Goal: Task Accomplishment & Management: Use online tool/utility

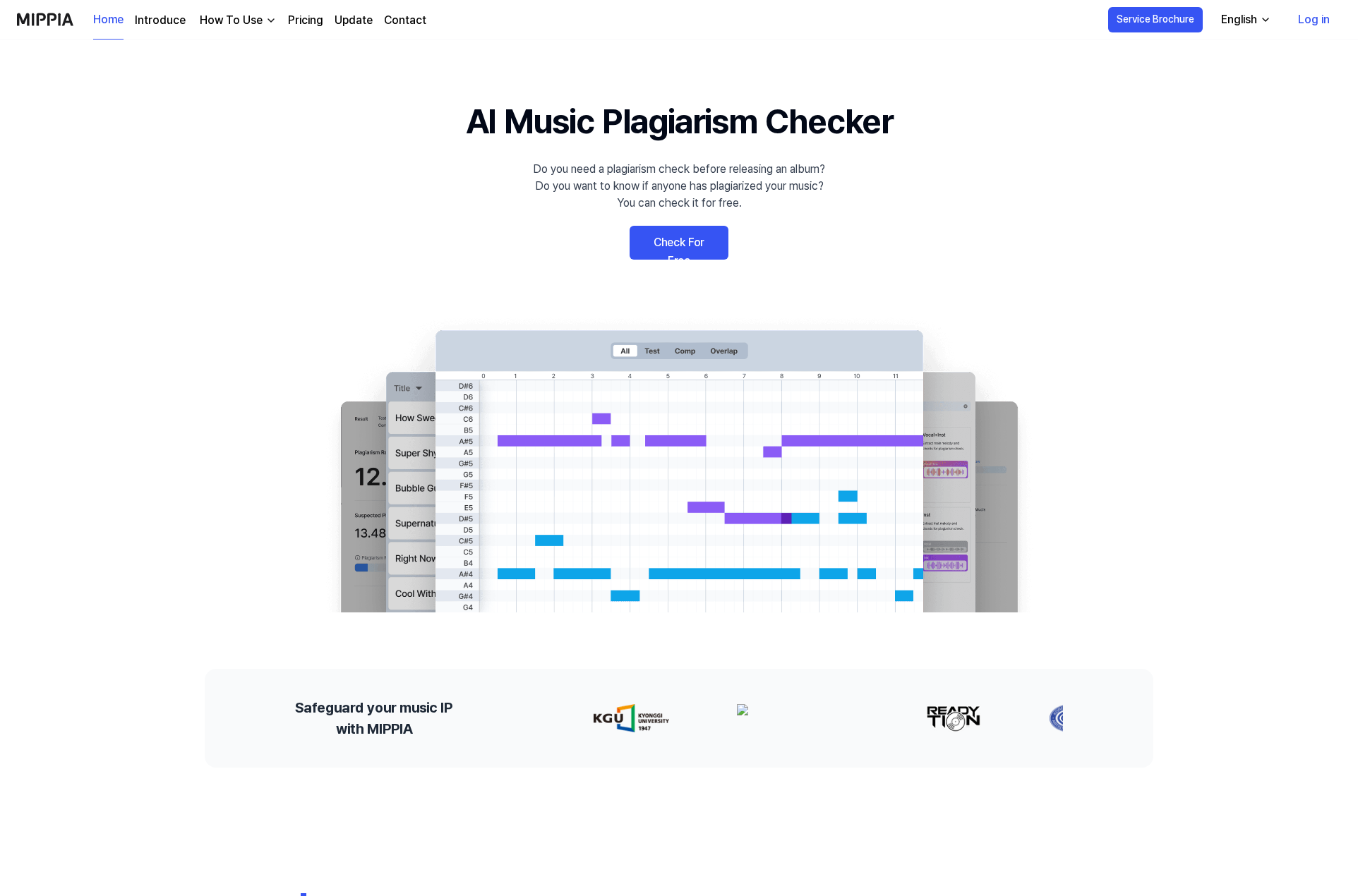
click at [698, 241] on link "Check For Free" at bounding box center [679, 242] width 99 height 34
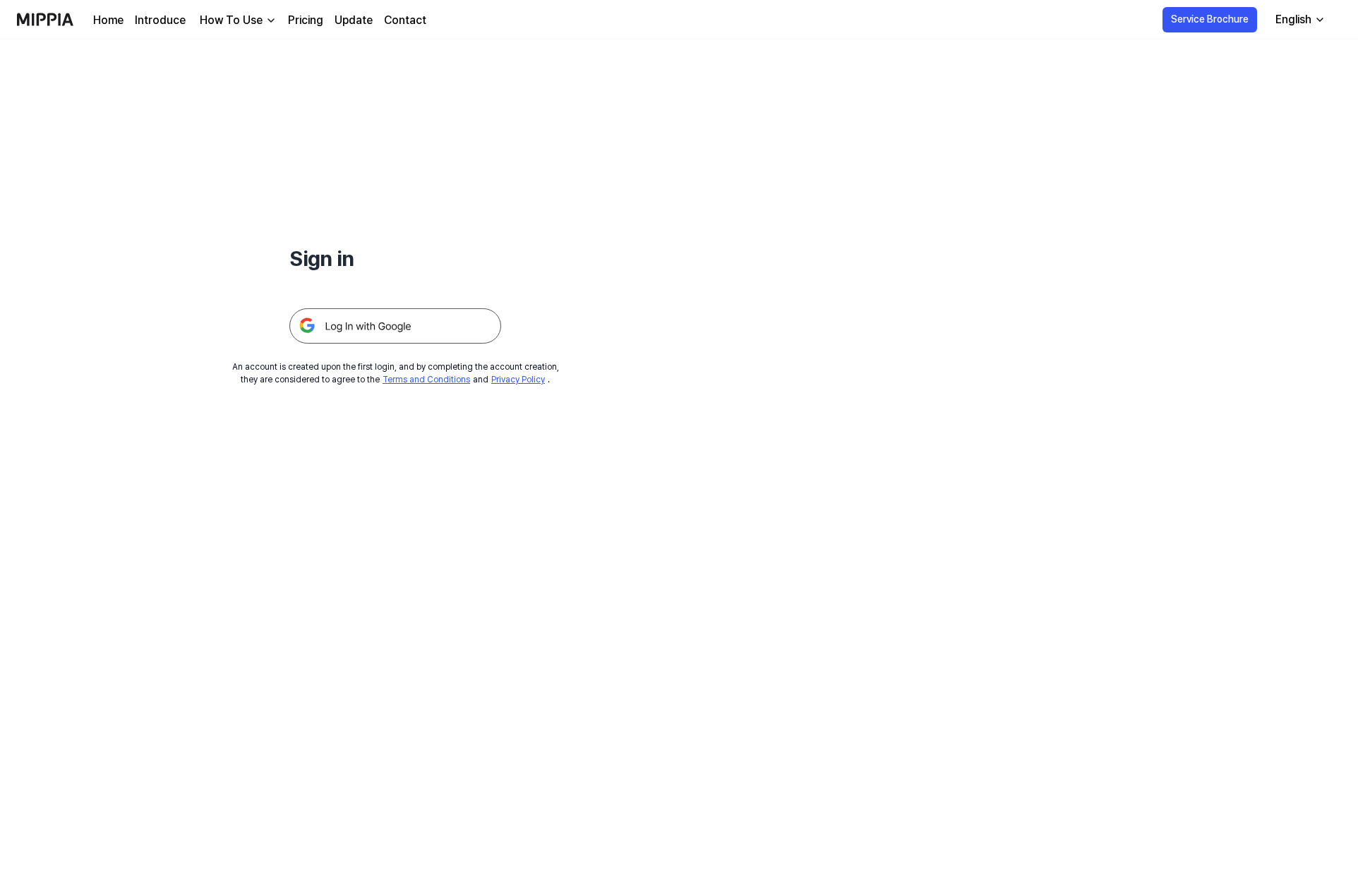
click at [409, 318] on img at bounding box center [396, 326] width 212 height 35
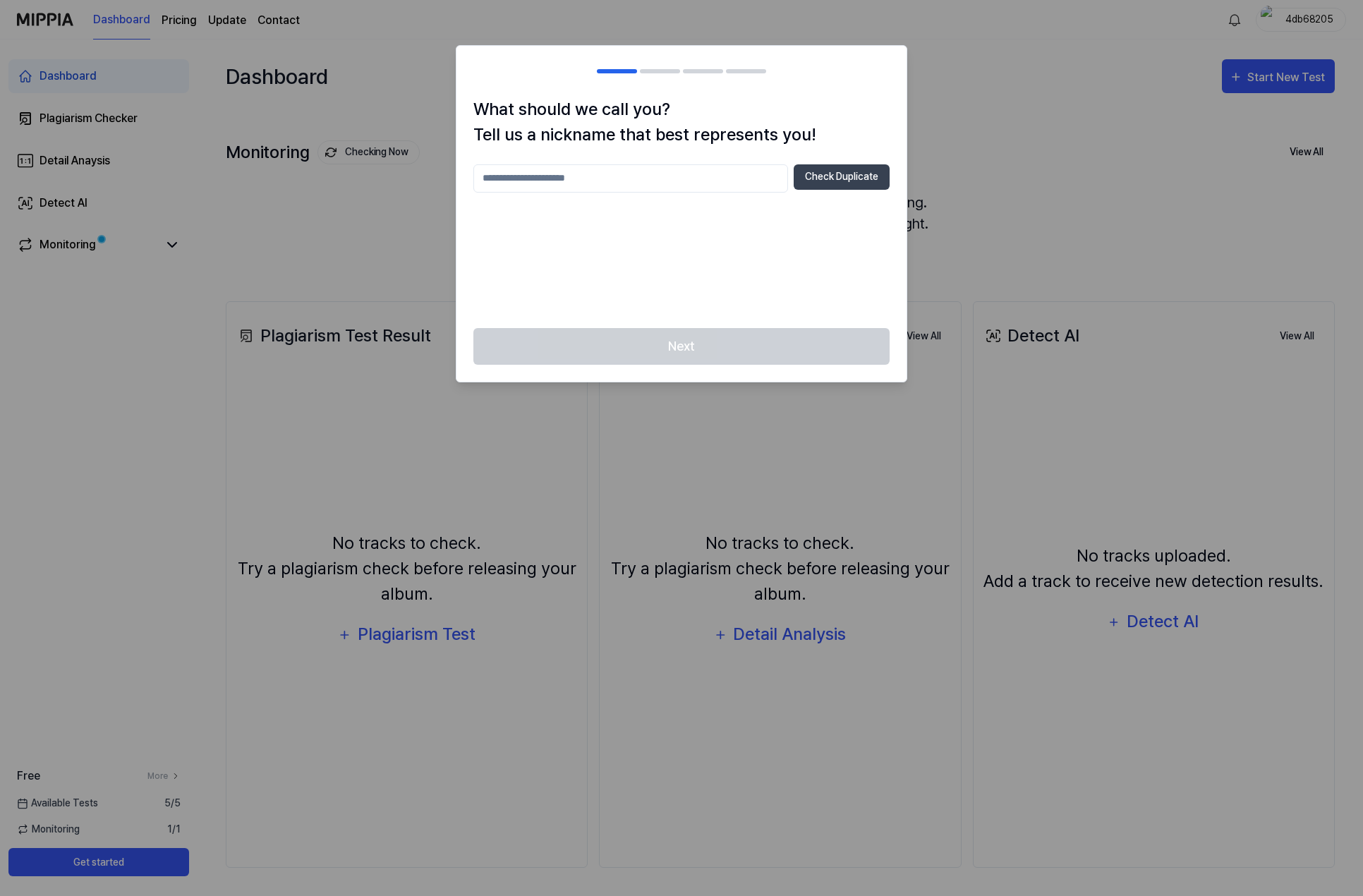
click at [685, 177] on input "text" at bounding box center [630, 178] width 315 height 28
click at [688, 184] on input "text" at bounding box center [630, 178] width 315 height 28
type input "*****"
click at [671, 274] on div "***** Check Duplicate" at bounding box center [682, 238] width 416 height 147
drag, startPoint x: 569, startPoint y: 180, endPoint x: 757, endPoint y: 179, distance: 188.0
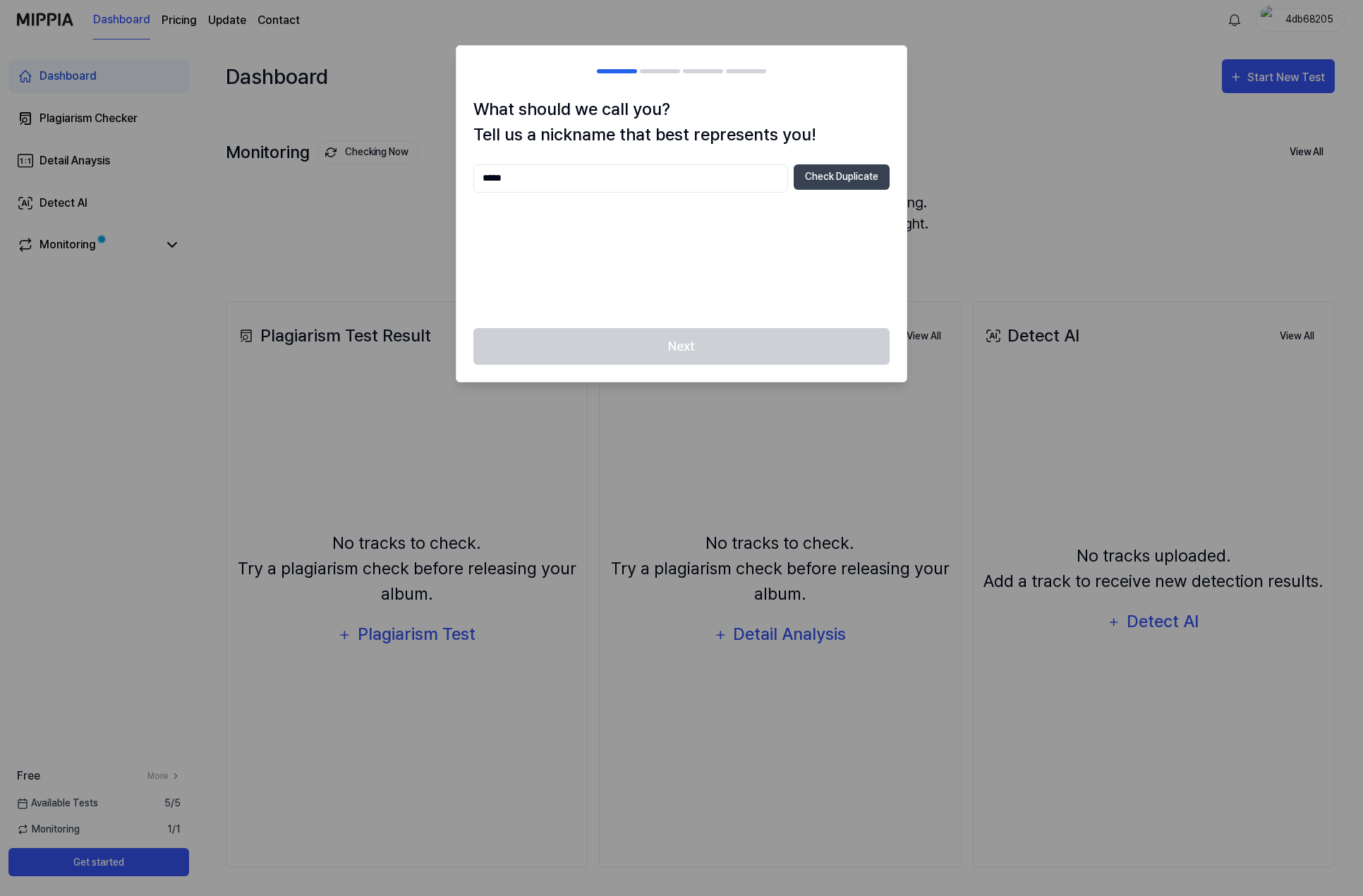
click at [578, 182] on input "*****" at bounding box center [630, 178] width 315 height 28
click at [815, 182] on button "Check Duplicate" at bounding box center [841, 176] width 96 height 25
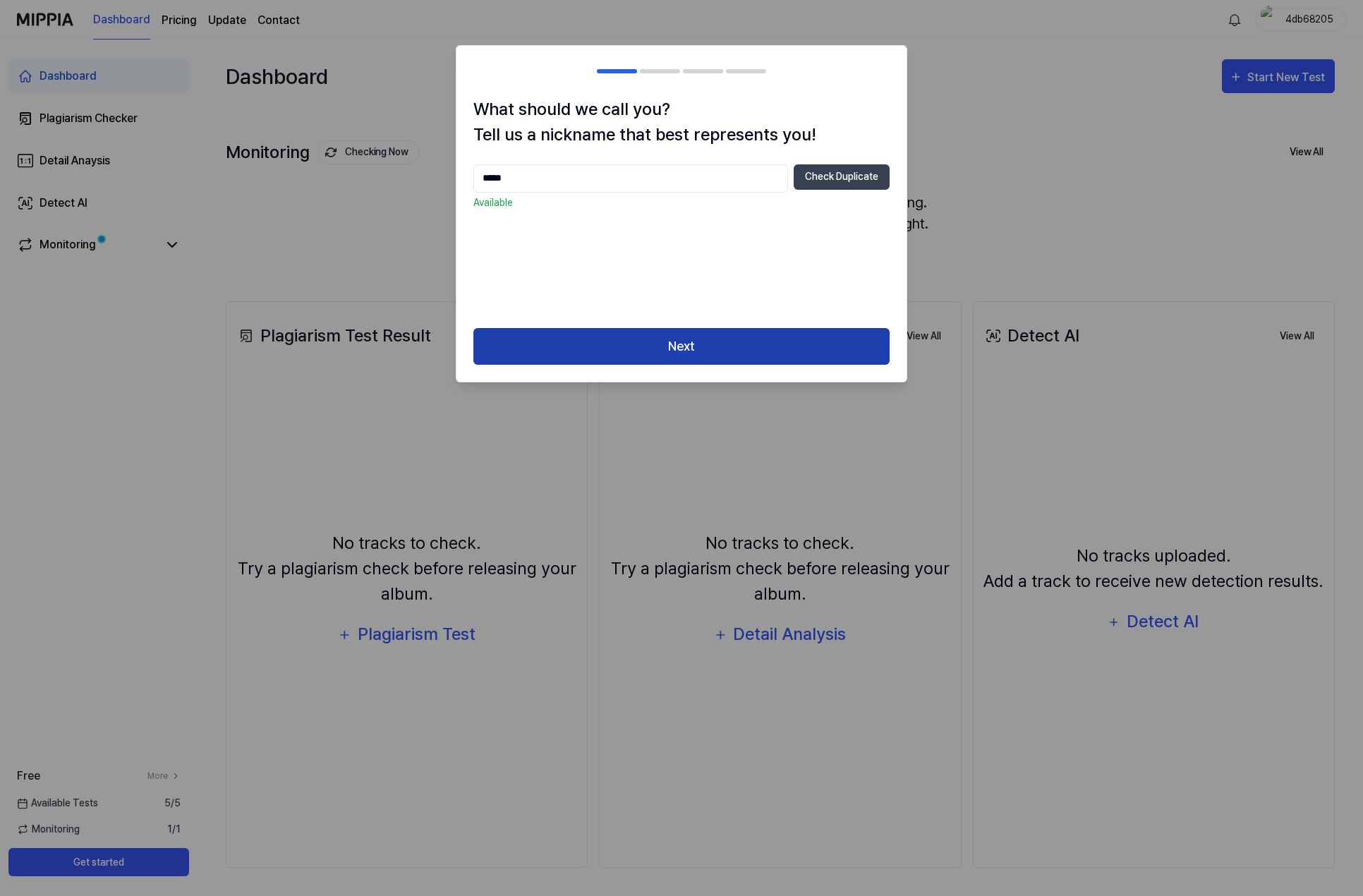
click at [662, 339] on button "Next" at bounding box center [682, 346] width 416 height 37
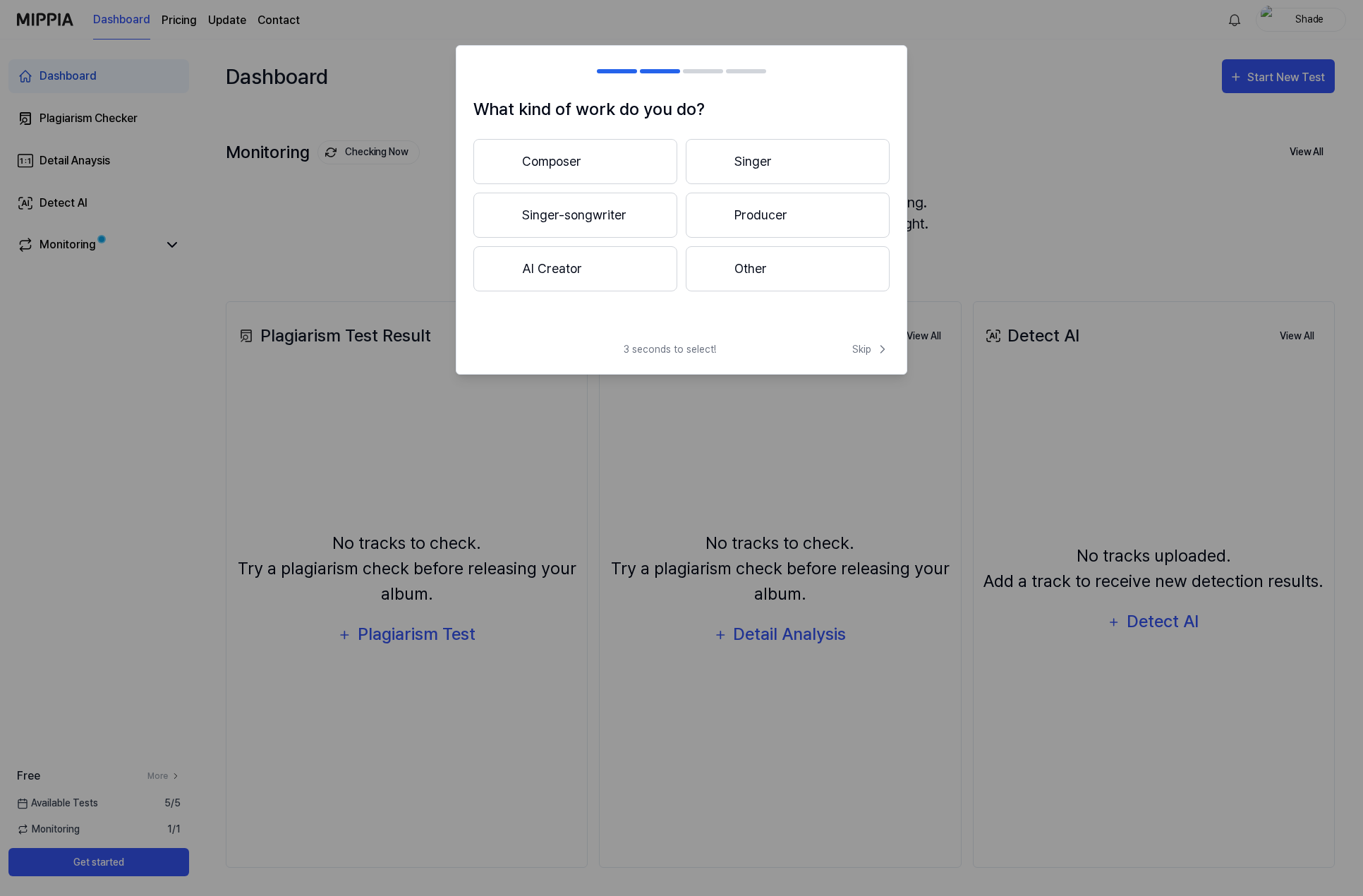
click at [643, 166] on button "Composer" at bounding box center [575, 161] width 204 height 45
click at [854, 355] on span "Skip" at bounding box center [871, 349] width 37 height 15
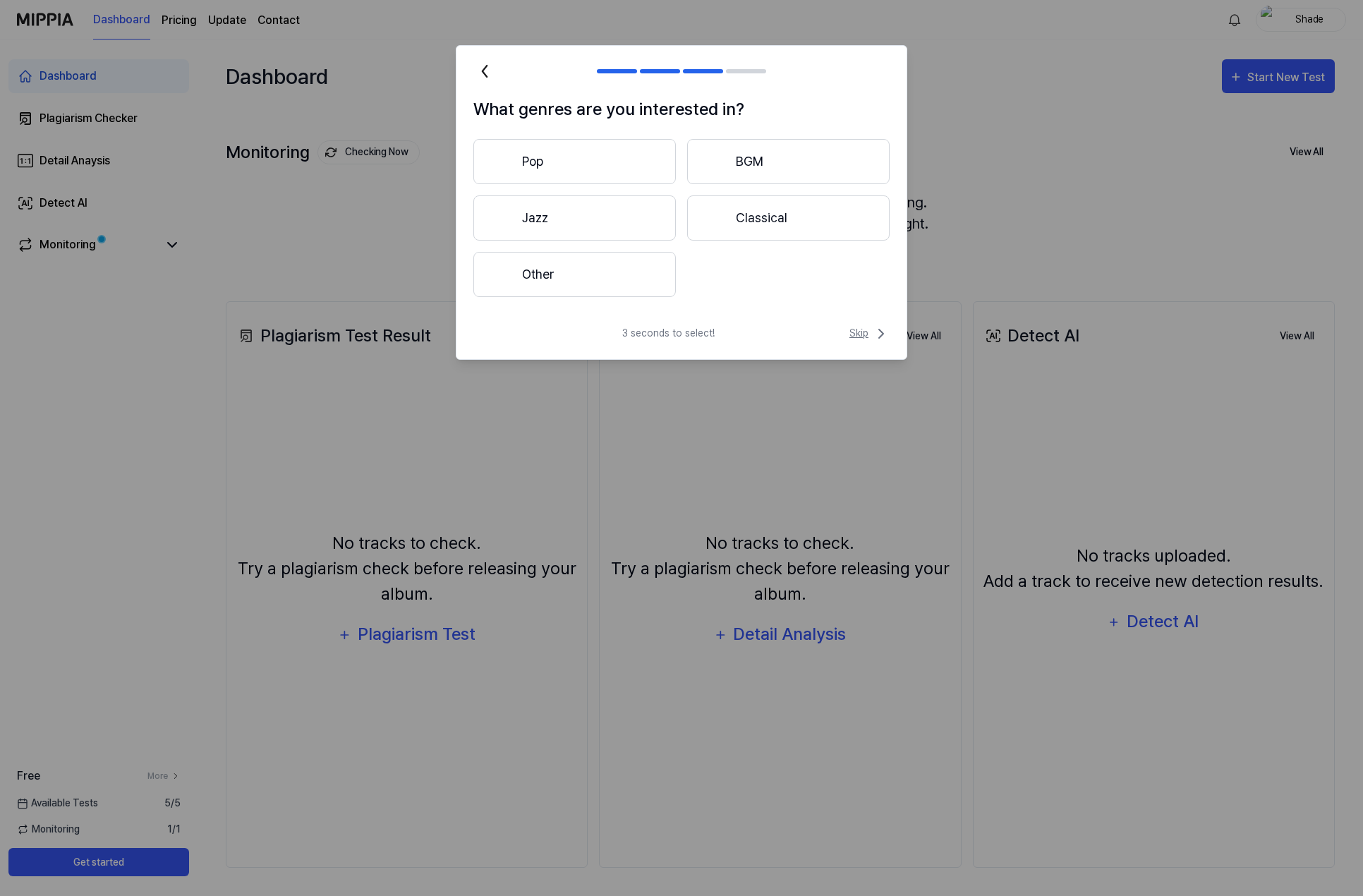
click at [867, 337] on span "Skip" at bounding box center [870, 334] width 40 height 17
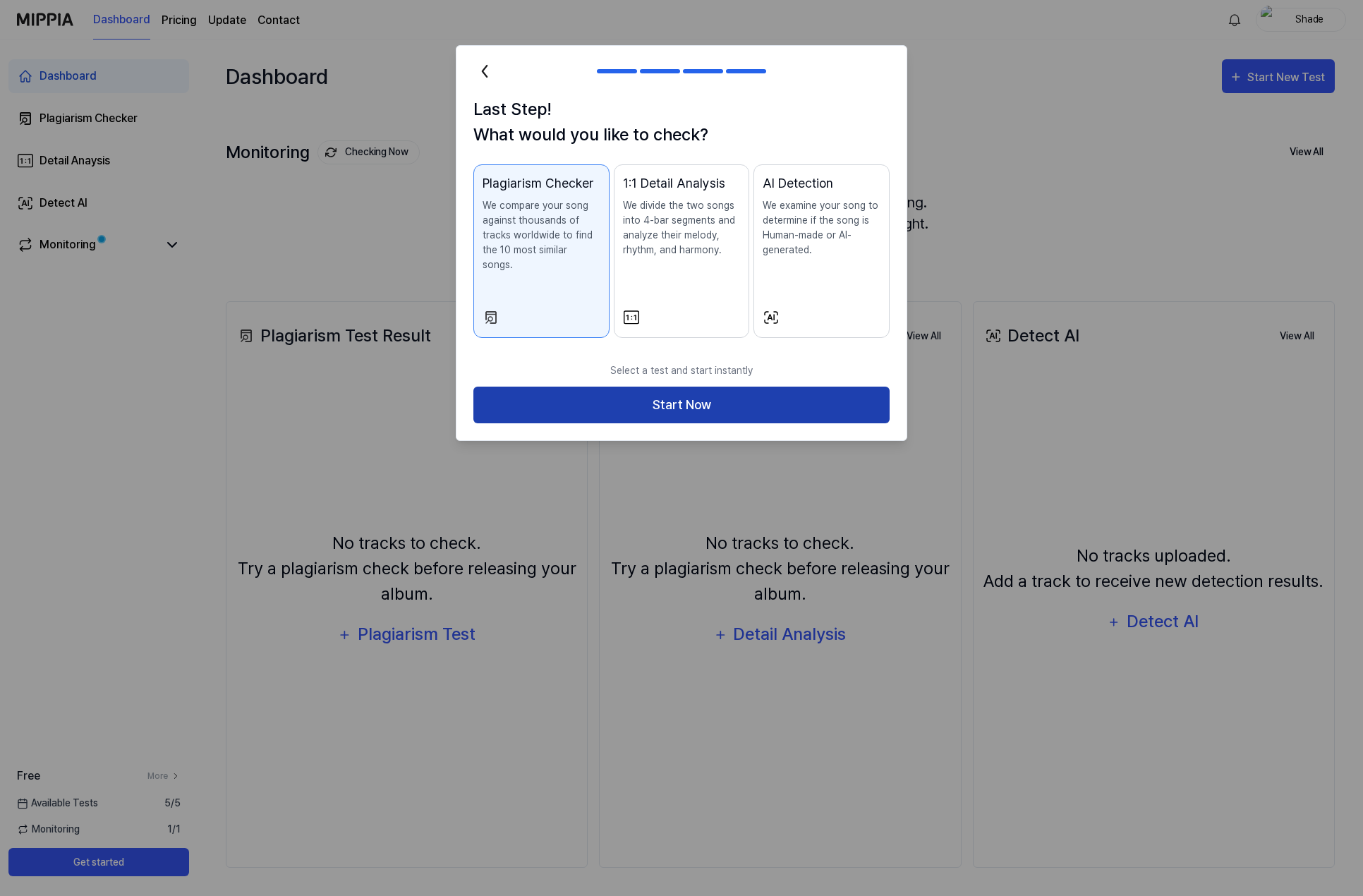
click at [694, 397] on button "Start Now" at bounding box center [682, 406] width 416 height 37
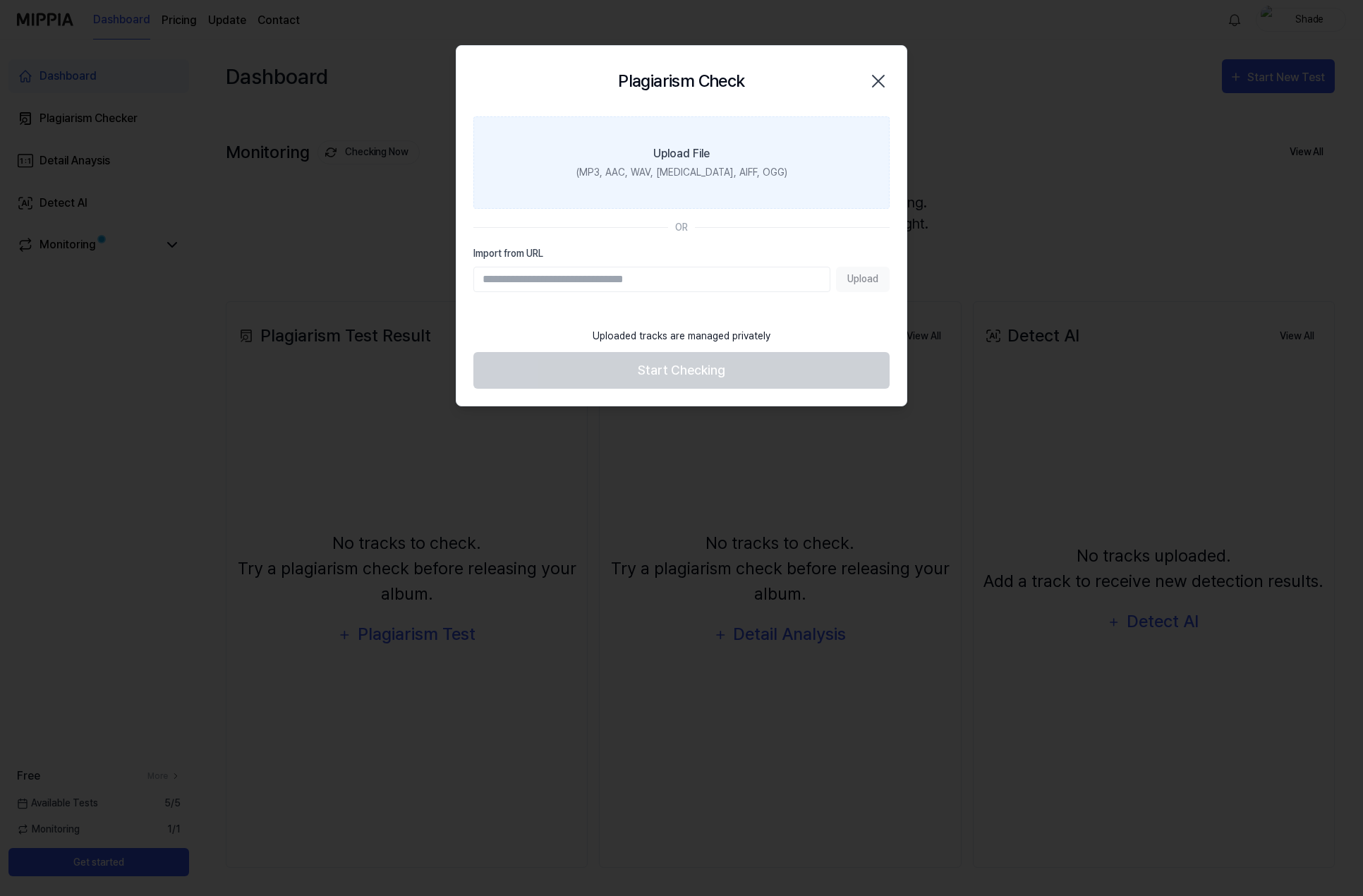
click at [705, 167] on div "(MP3, AAC, WAV, FLAC, AIFF, OGG)" at bounding box center [682, 172] width 211 height 15
click at [0, 0] on input "Upload File (MP3, AAC, WAV, FLAC, AIFF, OGG)" at bounding box center [0, 0] width 0 height 0
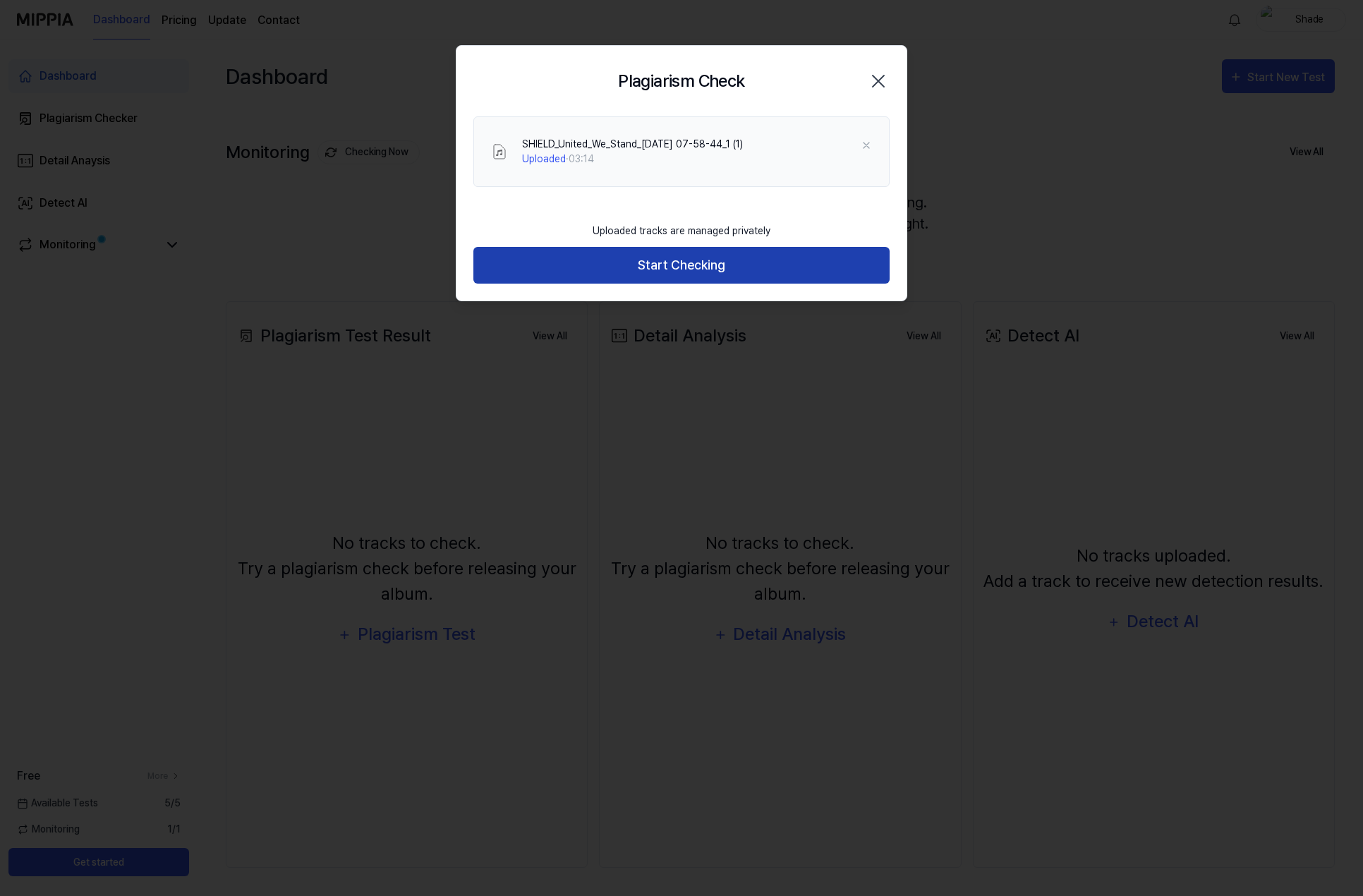
click at [689, 272] on button "Start Checking" at bounding box center [682, 266] width 416 height 37
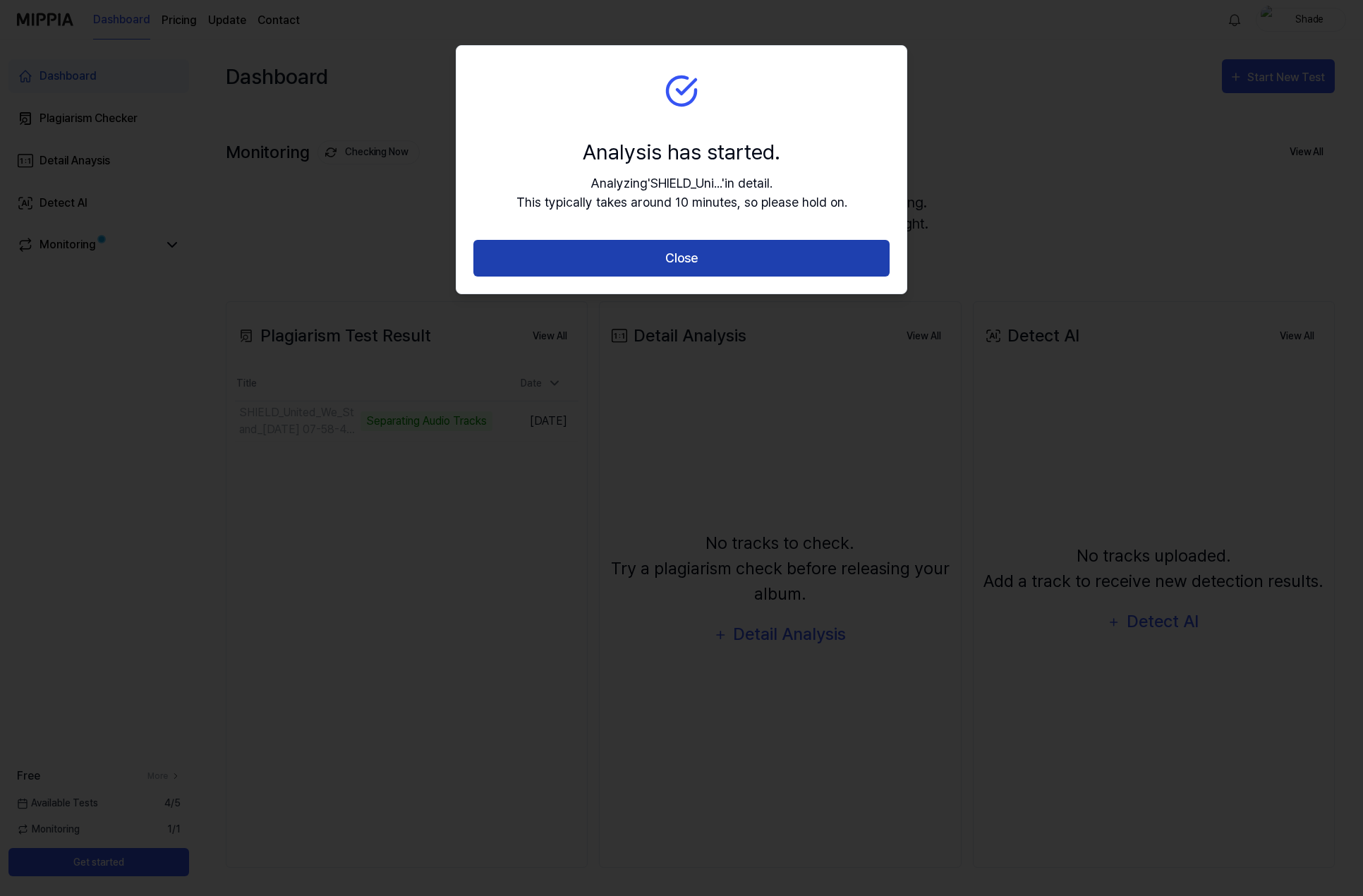
click at [707, 262] on button "Close" at bounding box center [682, 259] width 416 height 37
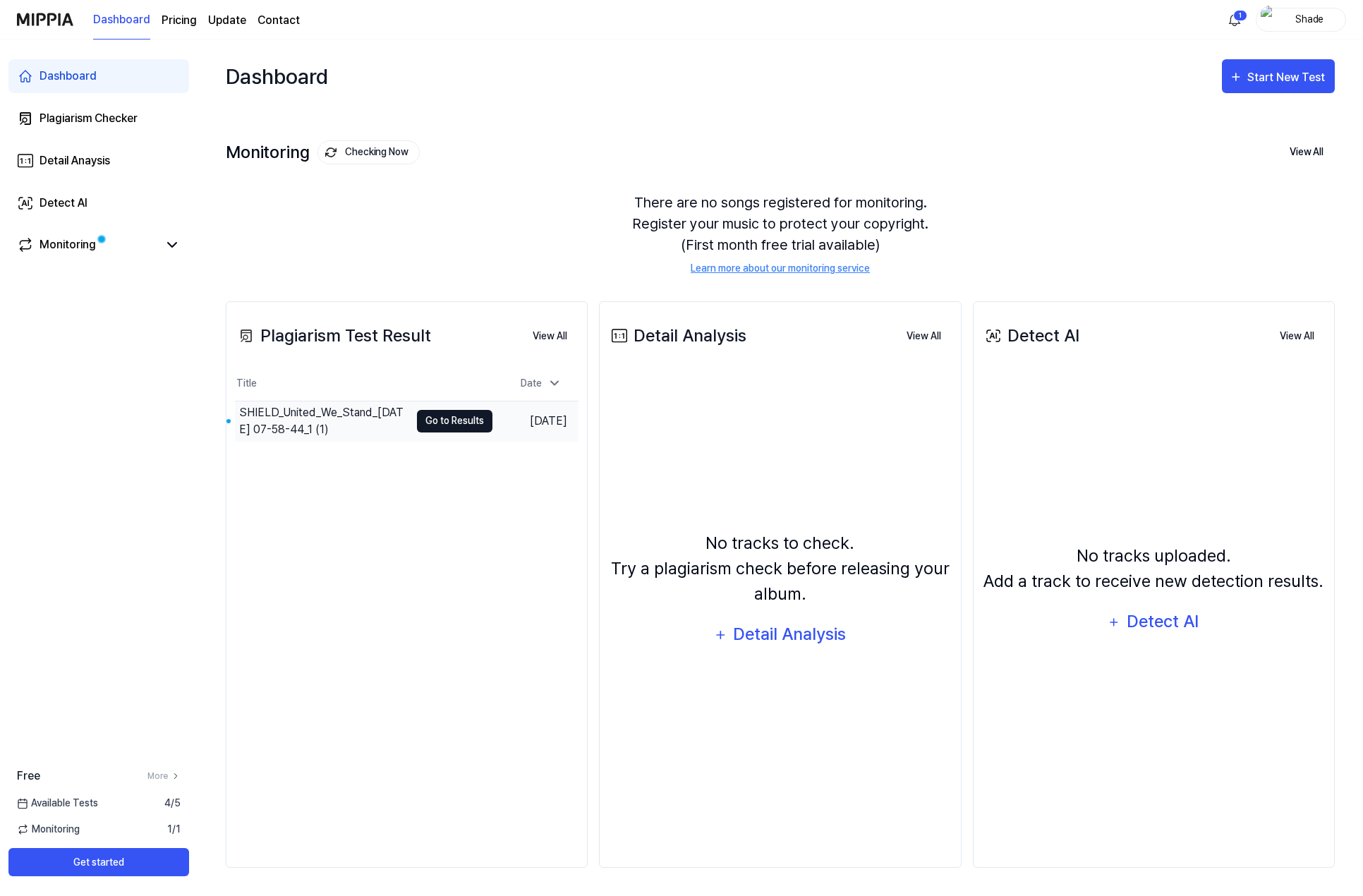
click at [442, 418] on button "Go to Results" at bounding box center [455, 421] width 76 height 22
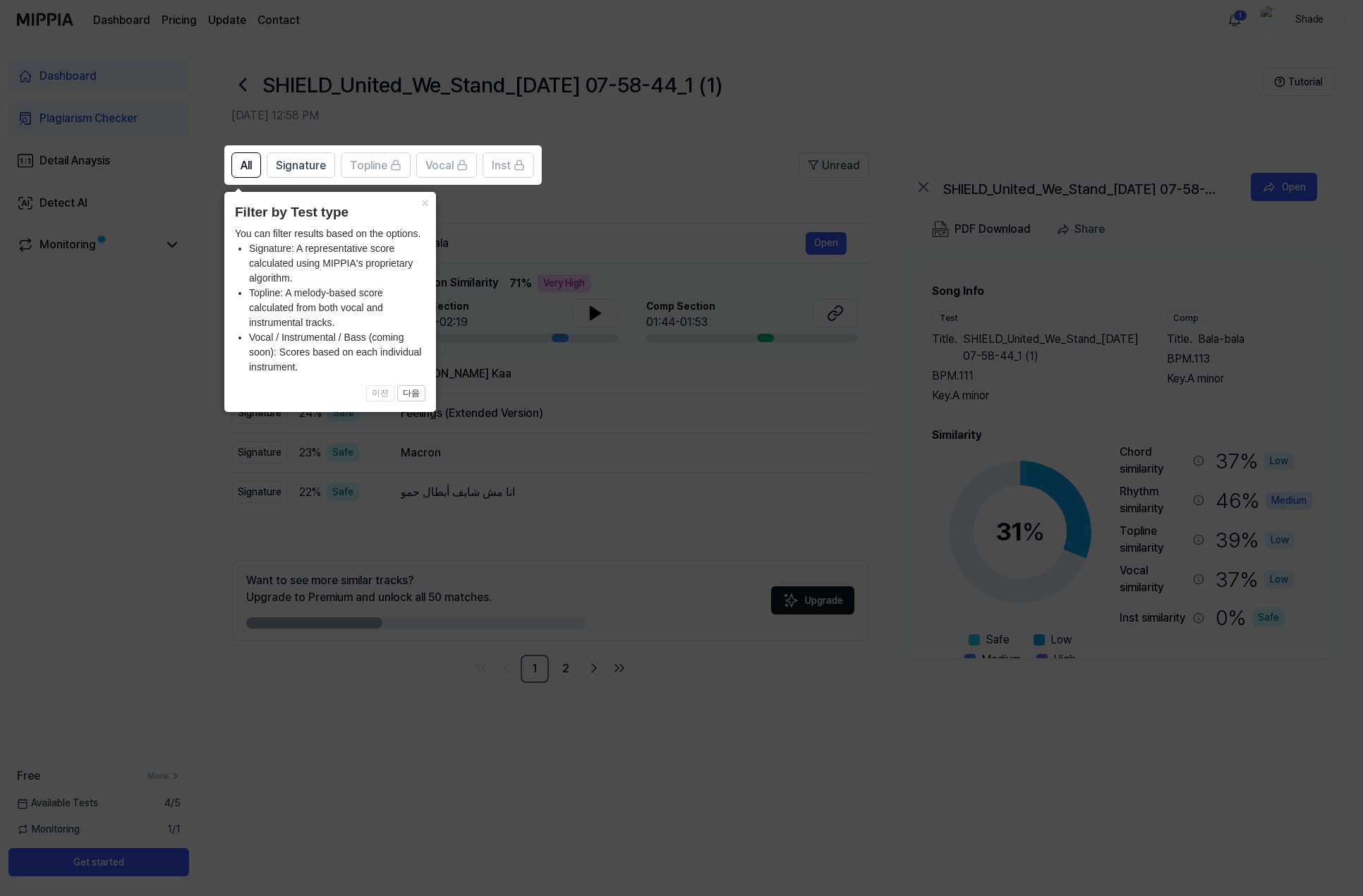
click at [624, 172] on icon at bounding box center [682, 448] width 1363 height 896
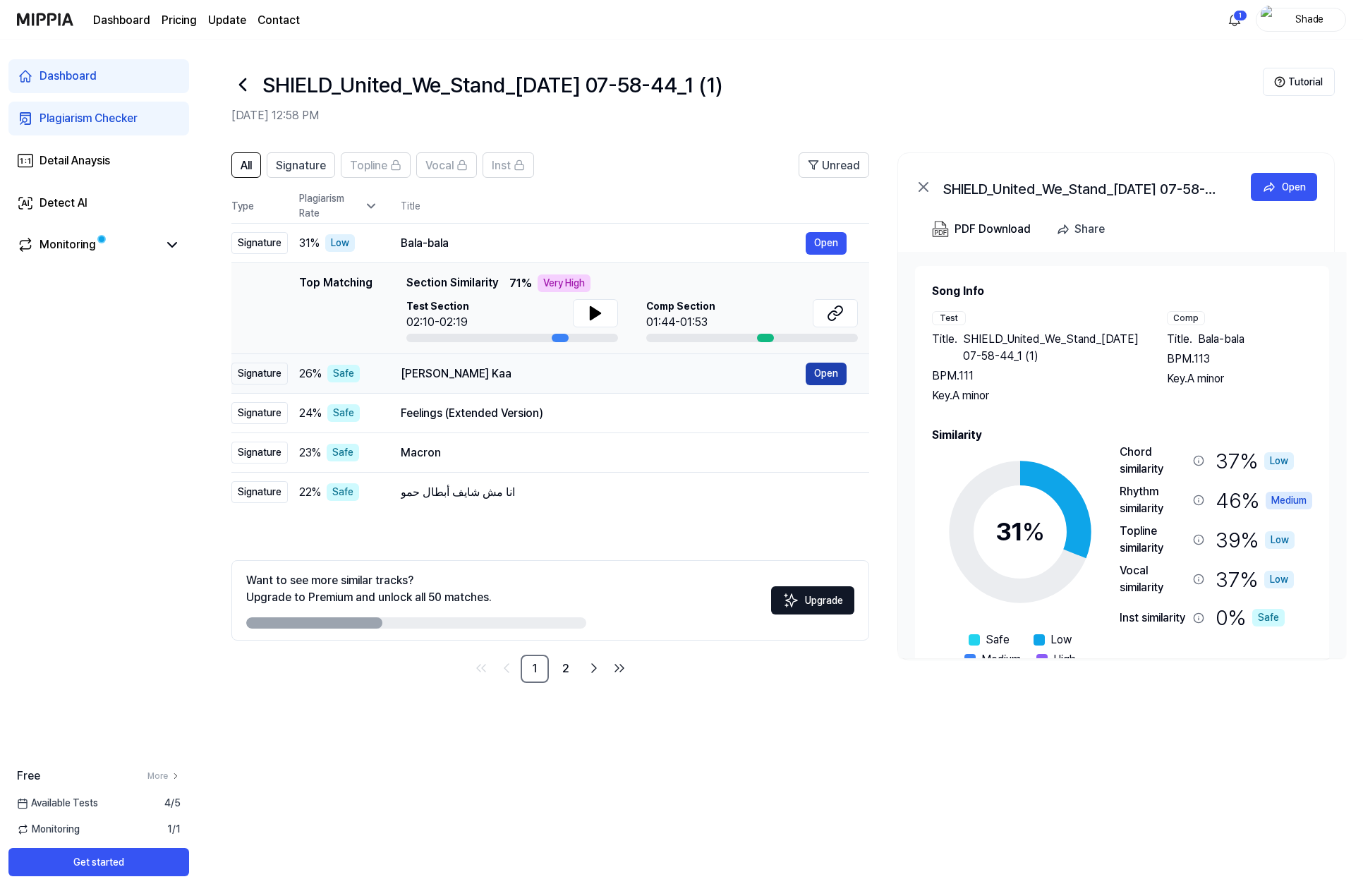
click at [831, 382] on button "Open" at bounding box center [826, 373] width 41 height 22
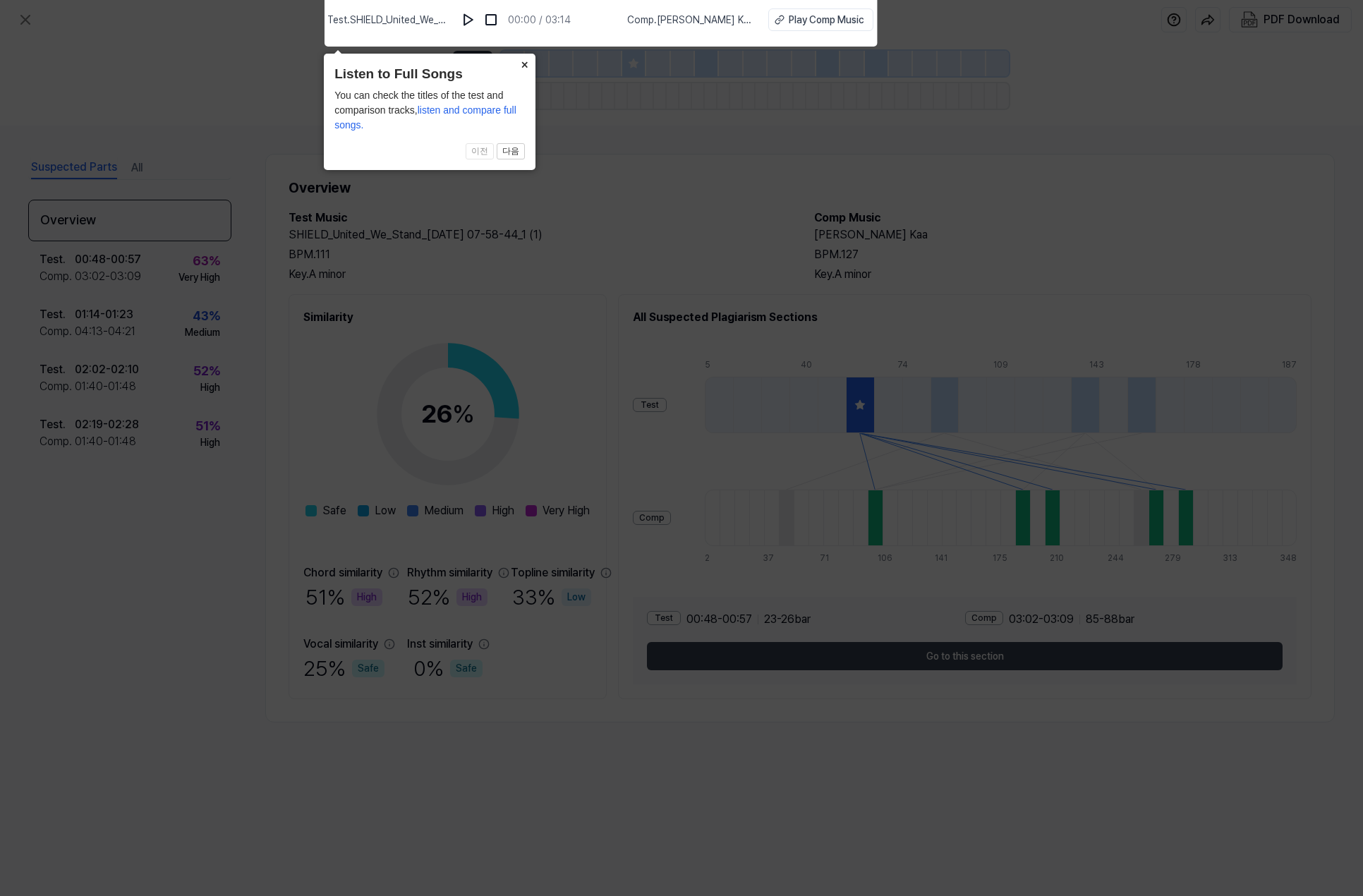
click at [586, 238] on icon at bounding box center [682, 444] width 1363 height 903
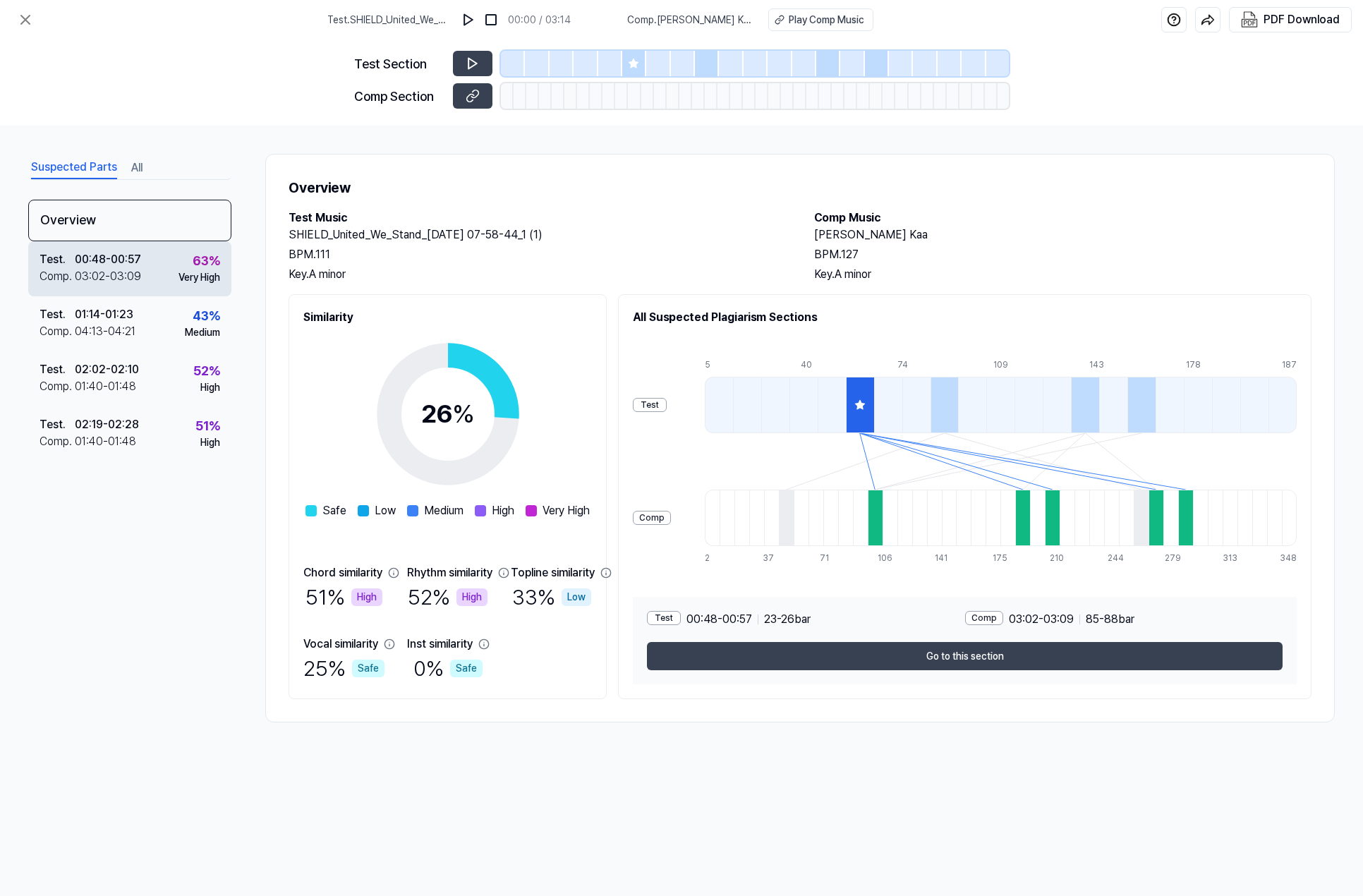
click at [179, 273] on div "Very High" at bounding box center [200, 277] width 42 height 15
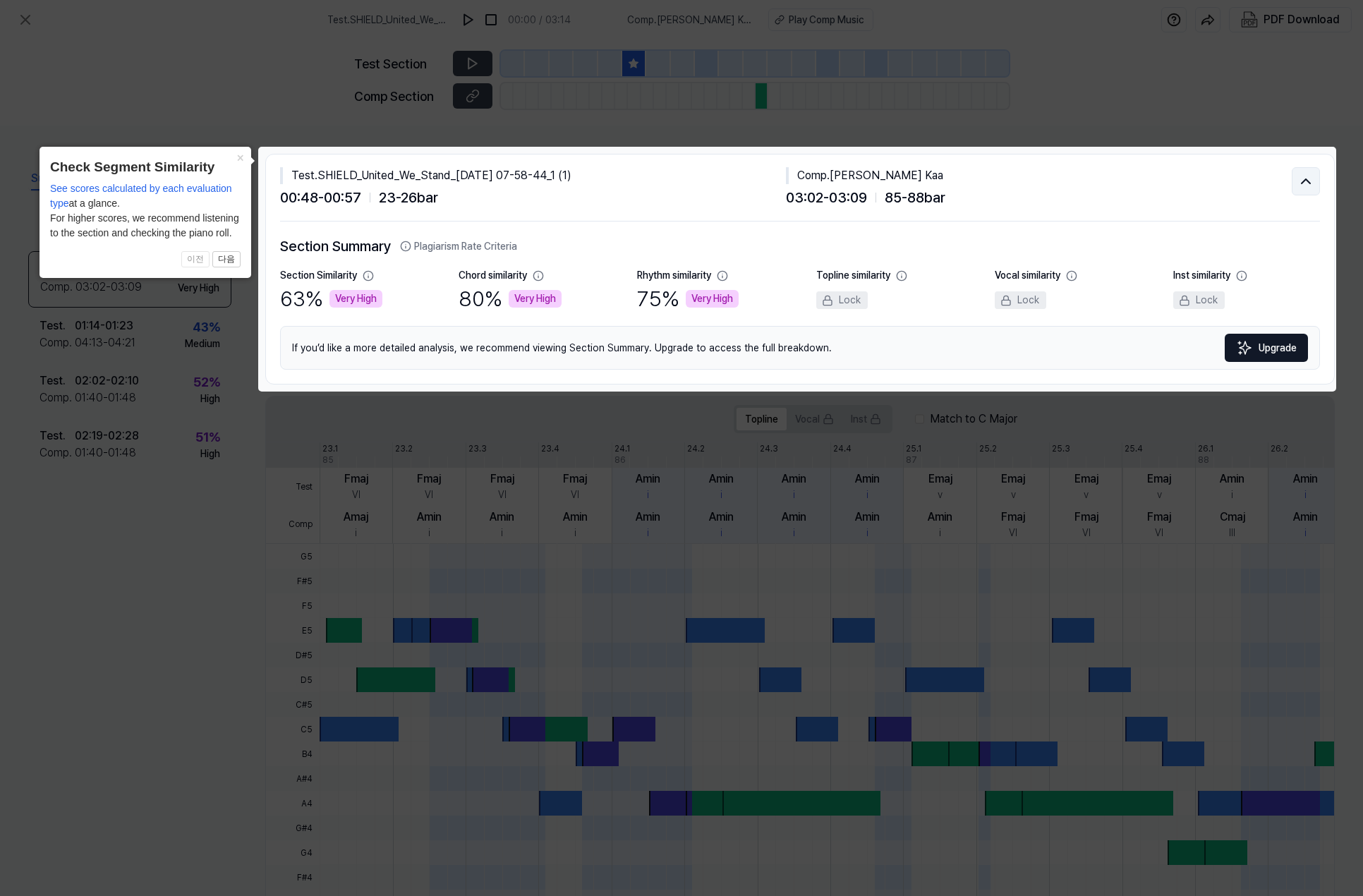
click at [1297, 188] on icon at bounding box center [1306, 182] width 17 height 17
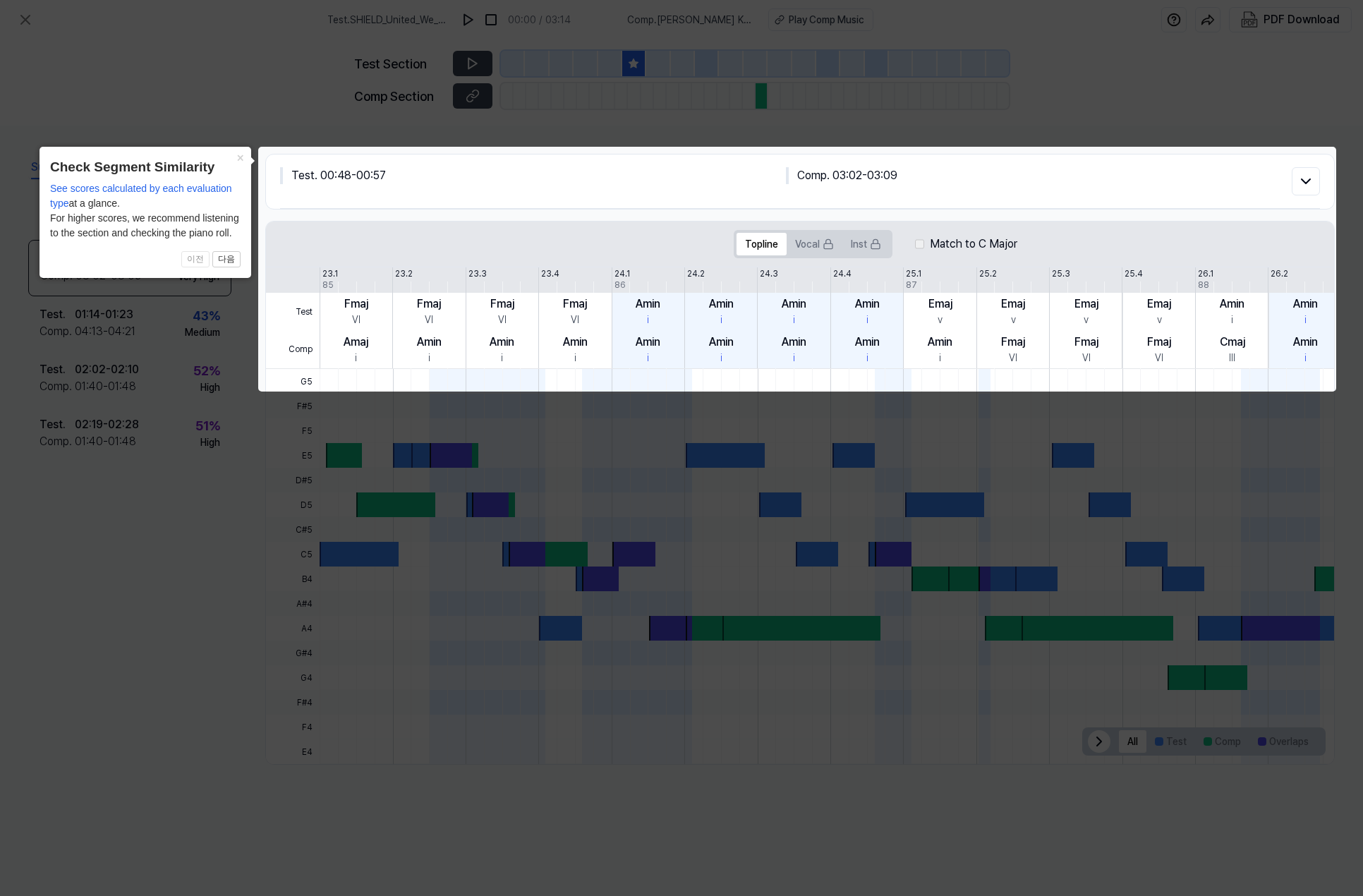
click at [1225, 132] on icon at bounding box center [682, 448] width 1363 height 896
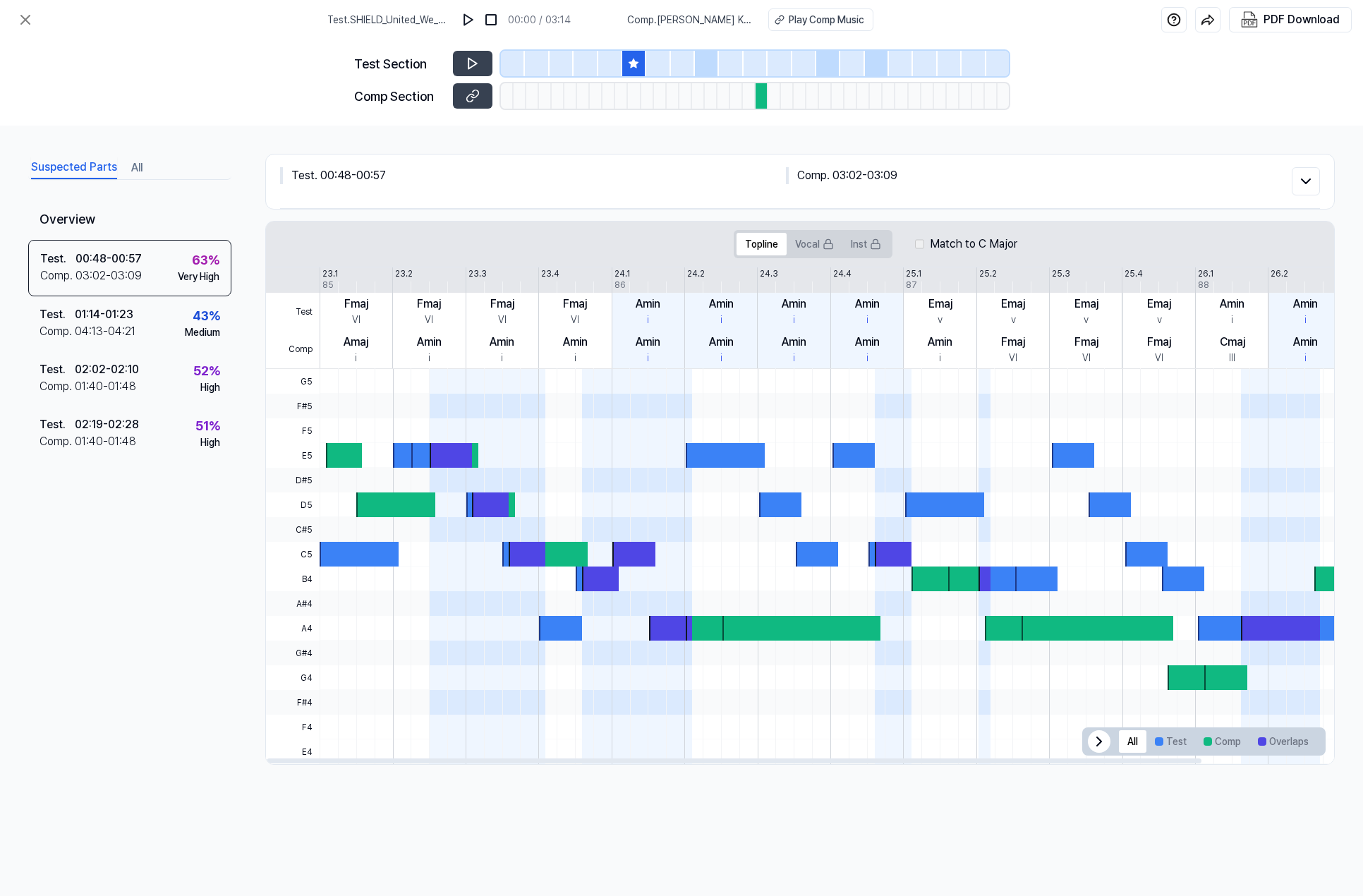
click at [635, 58] on icon at bounding box center [634, 63] width 12 height 12
click at [740, 99] on div at bounding box center [737, 96] width 13 height 25
click at [478, 70] on icon at bounding box center [473, 63] width 14 height 14
click at [469, 62] on icon at bounding box center [473, 63] width 9 height 11
click at [475, 97] on icon at bounding box center [473, 96] width 14 height 14
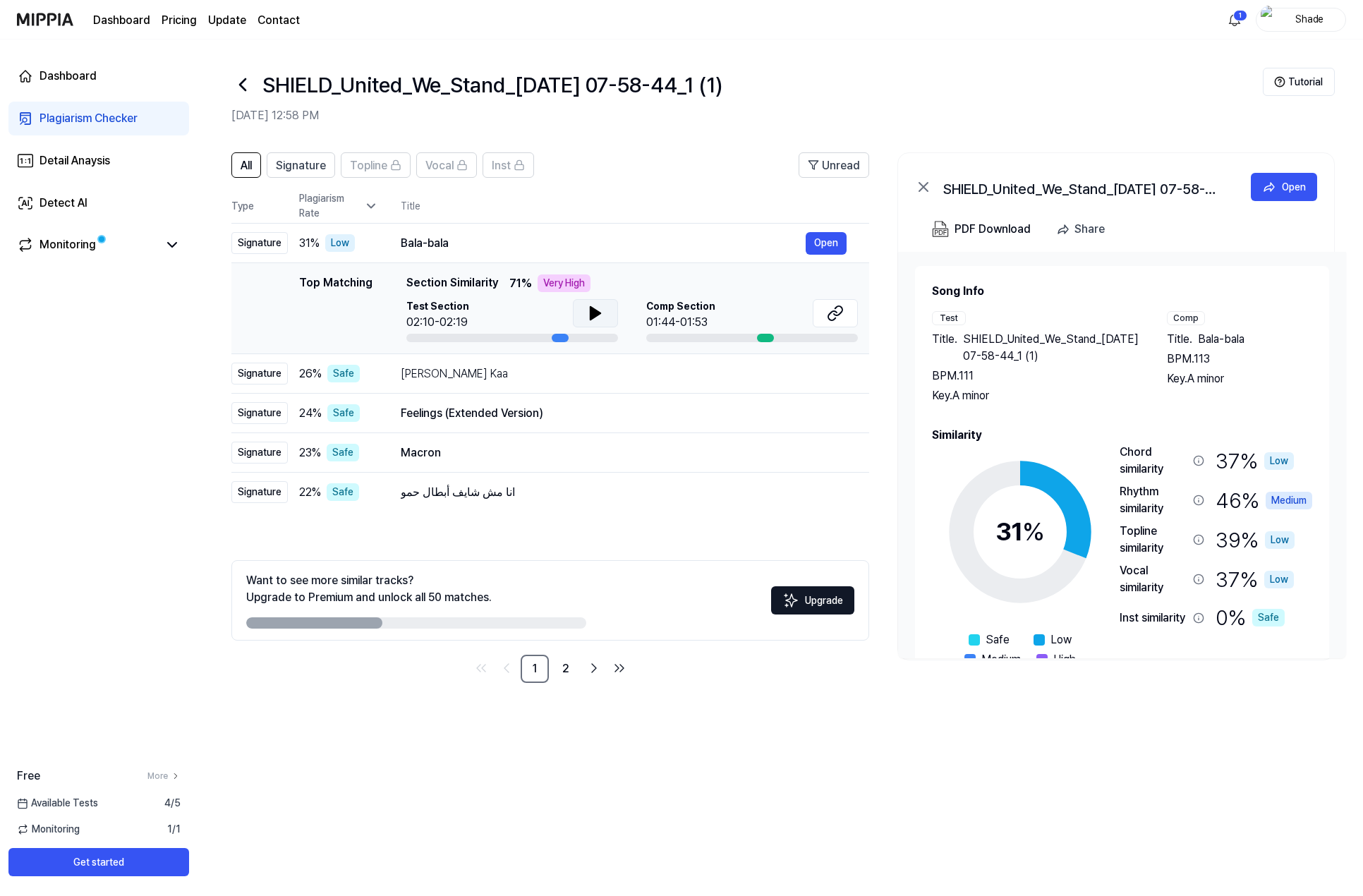
click at [596, 321] on icon at bounding box center [596, 313] width 17 height 17
click at [638, 383] on div "Mere Beekhanji Kaa Open" at bounding box center [623, 373] width 446 height 22
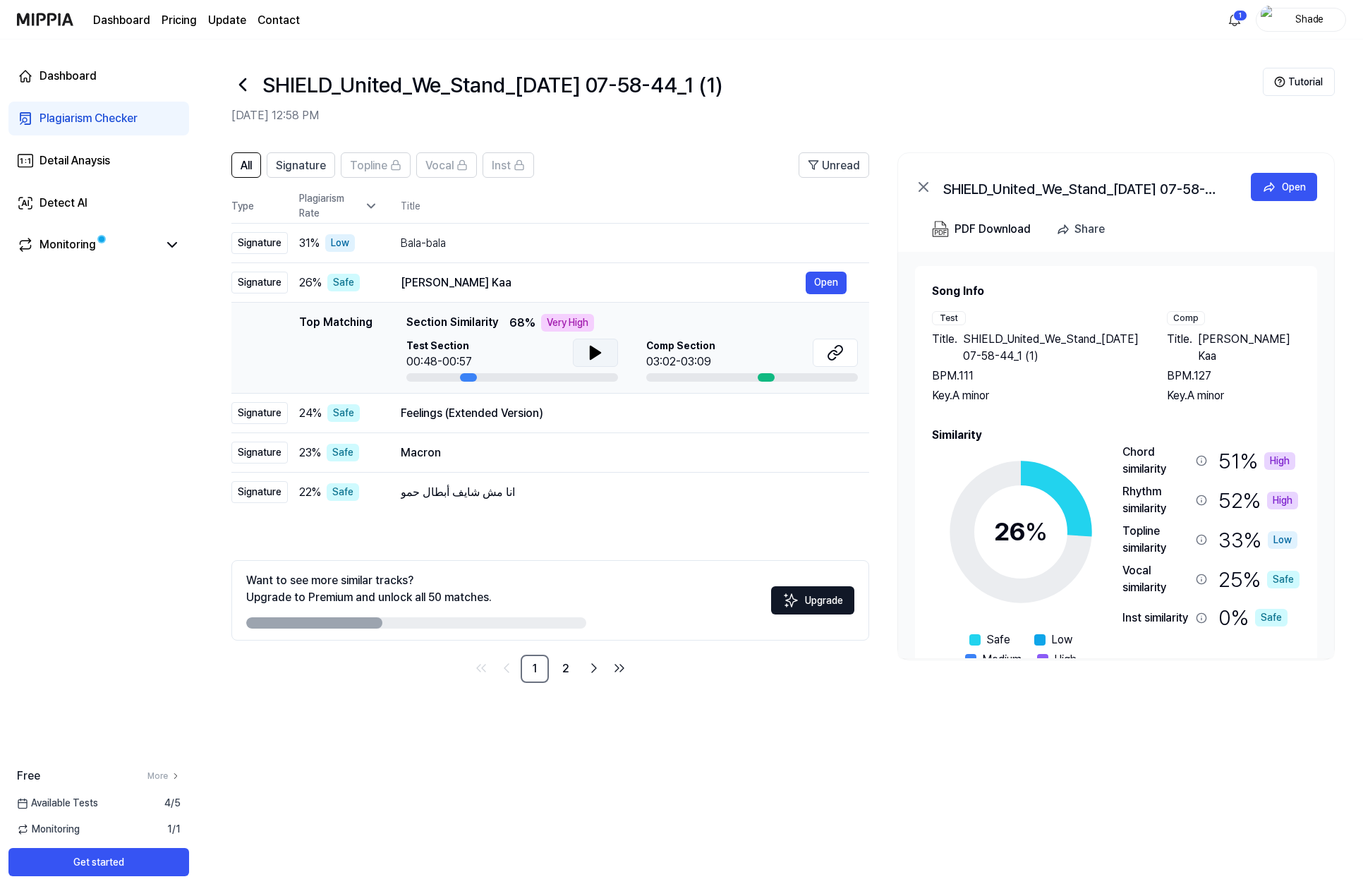
click at [594, 356] on icon at bounding box center [596, 353] width 10 height 13
click at [838, 362] on button at bounding box center [835, 352] width 45 height 28
click at [235, 81] on icon at bounding box center [242, 84] width 22 height 22
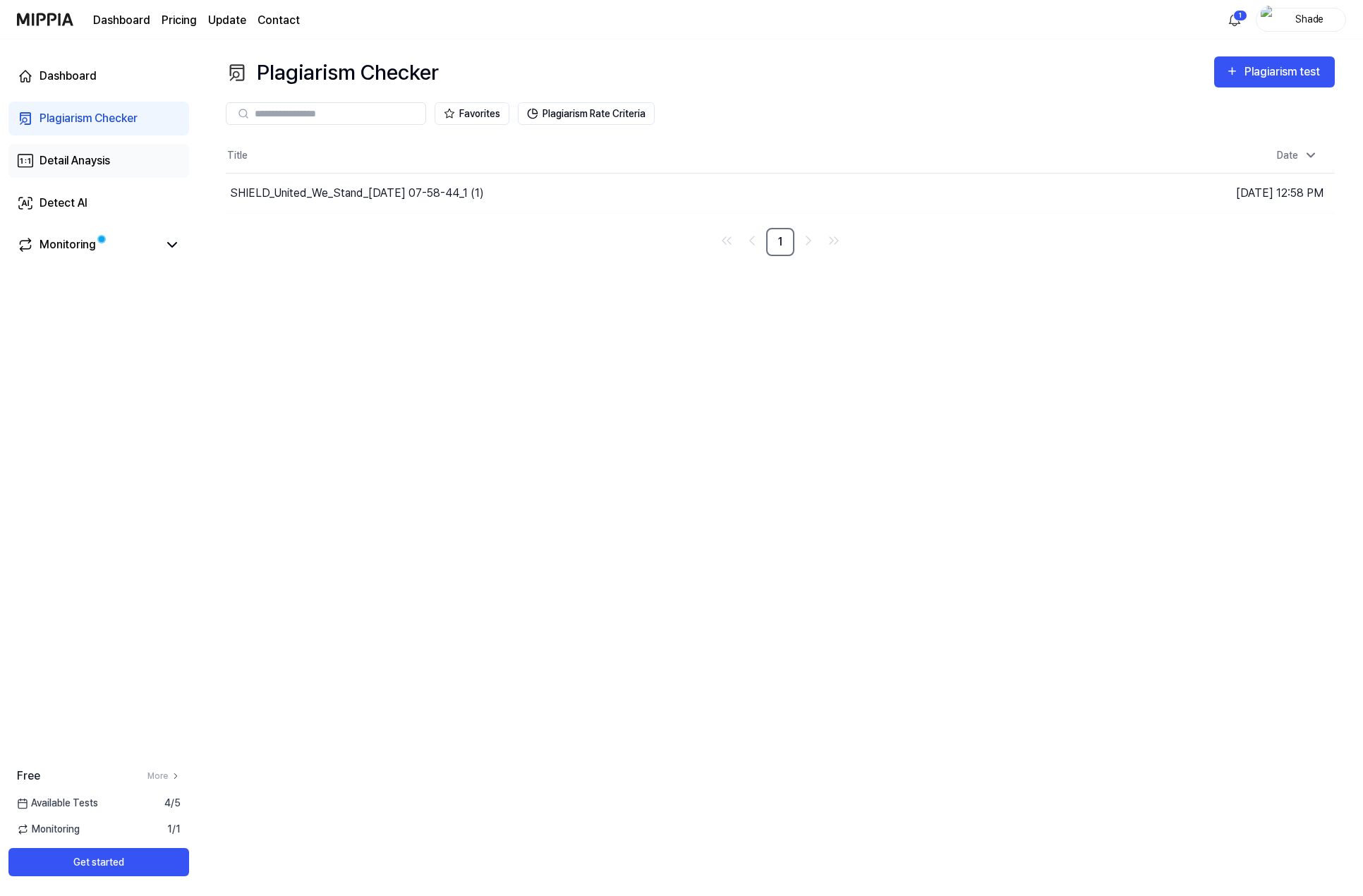
click at [83, 163] on div "Detail Anaysis" at bounding box center [75, 161] width 71 height 17
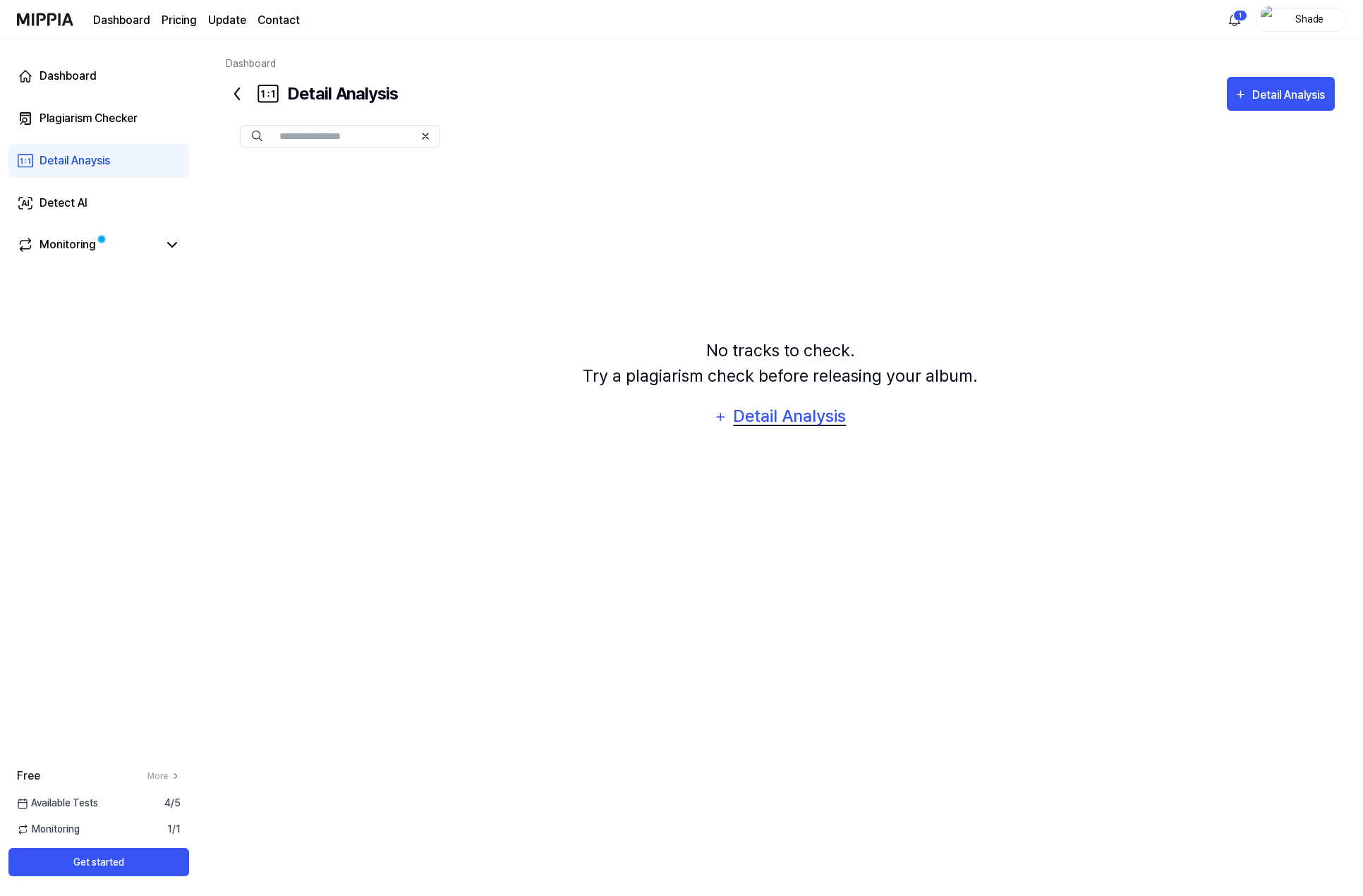
click at [802, 421] on div "Detail Analysis" at bounding box center [790, 416] width 115 height 27
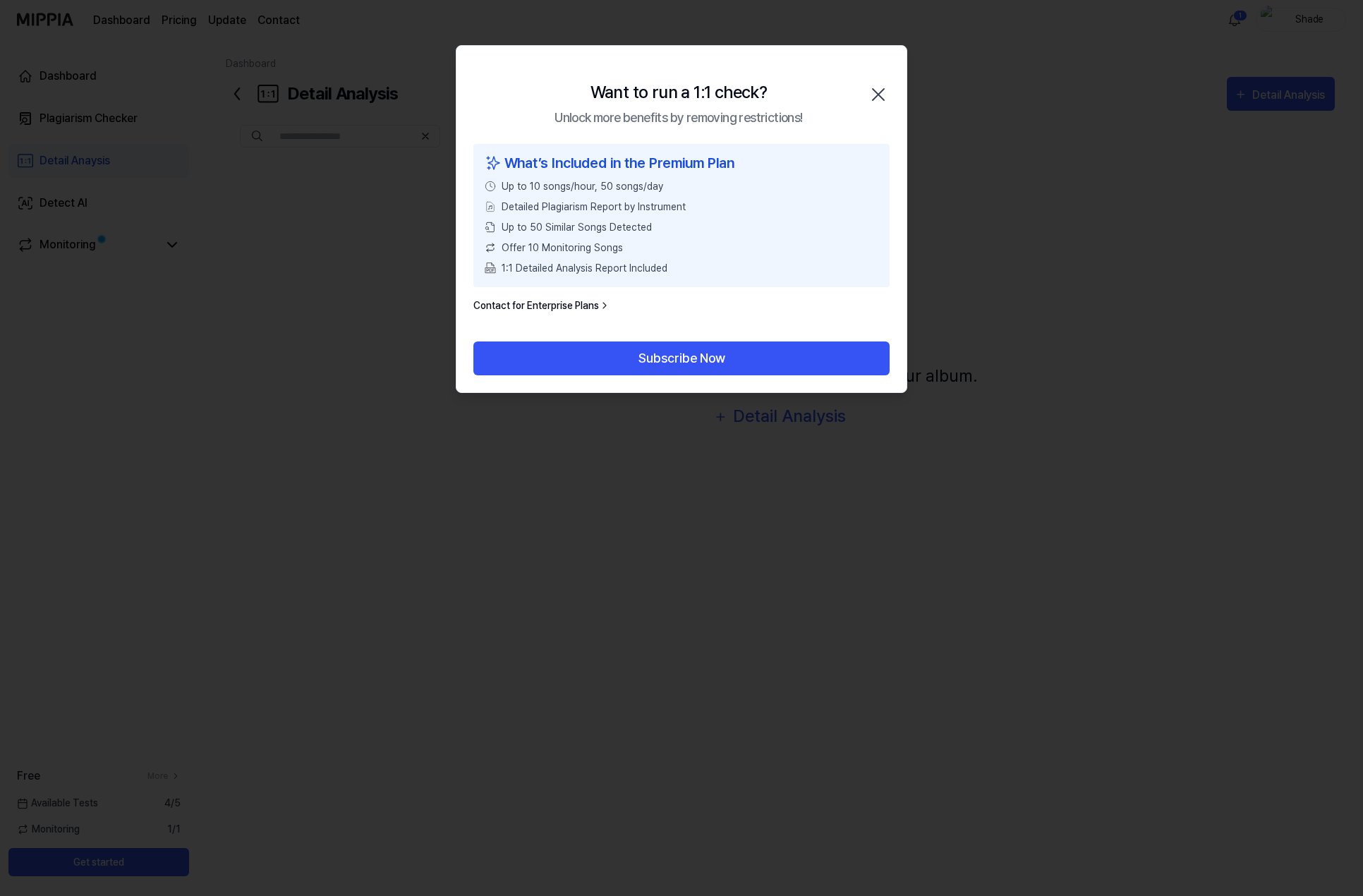
click at [877, 95] on icon "button" at bounding box center [879, 94] width 12 height 12
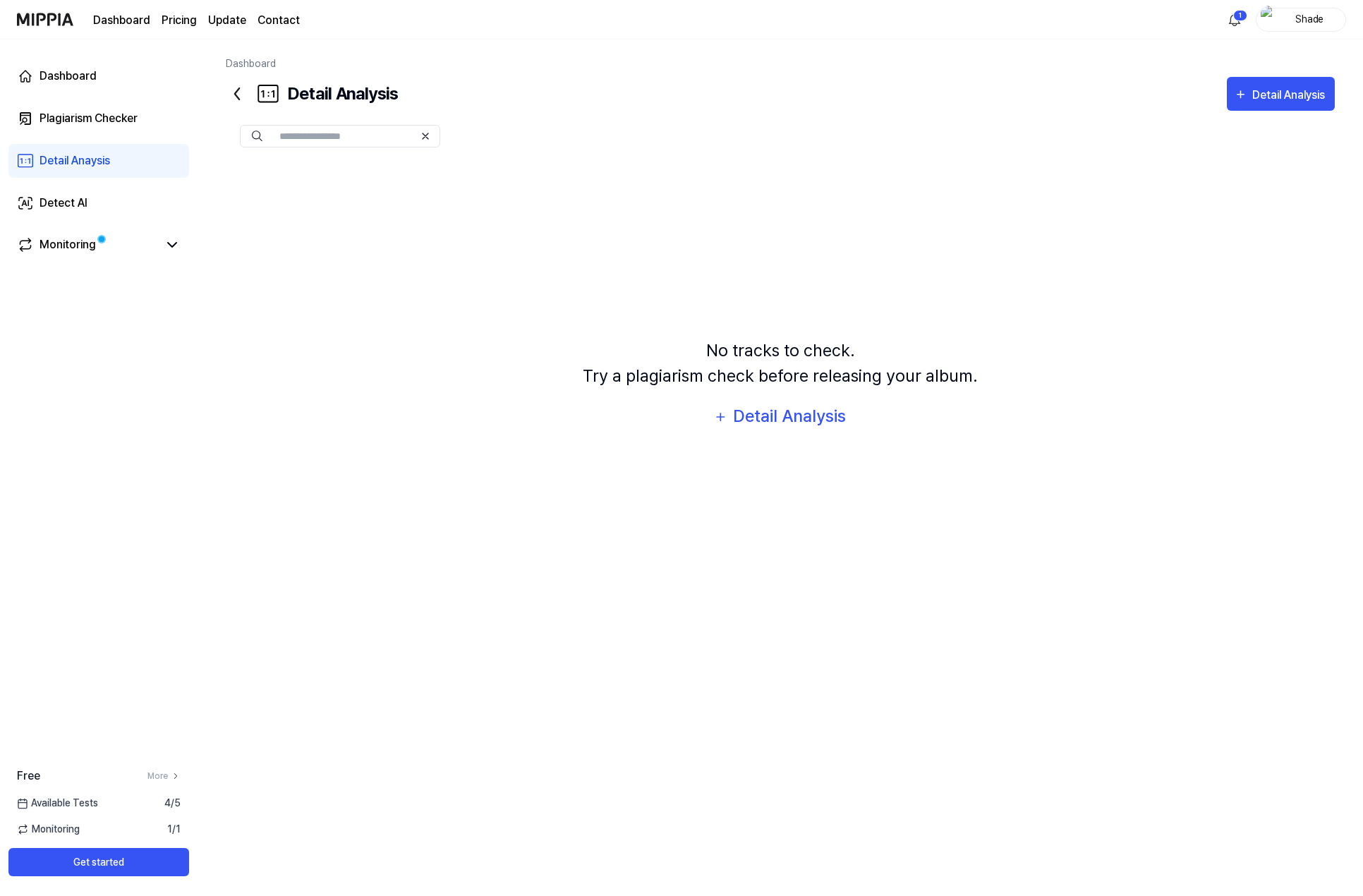
click at [233, 89] on icon at bounding box center [236, 94] width 22 height 22
